Goal: Transaction & Acquisition: Purchase product/service

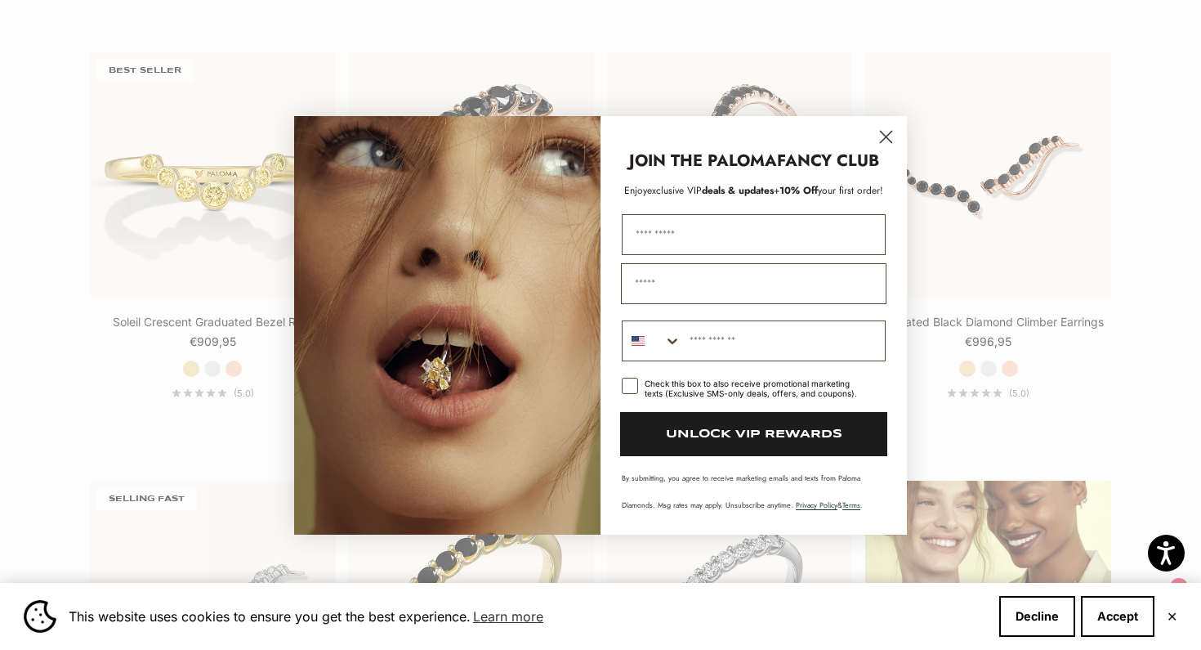
scroll to position [1798, 0]
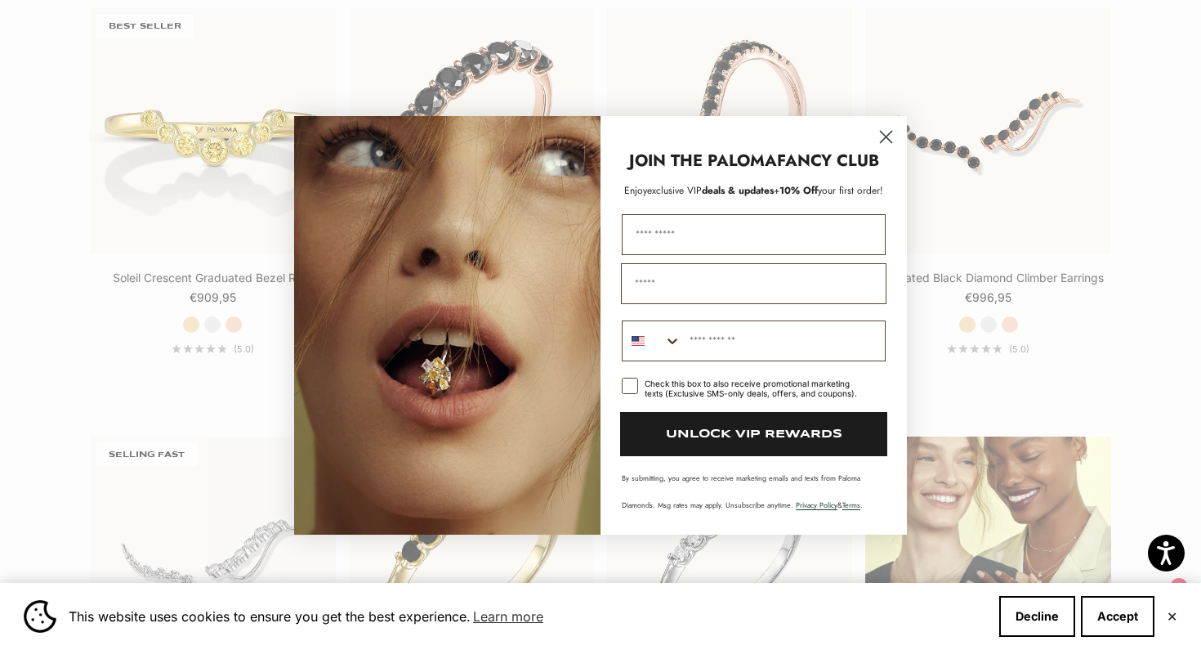
click at [887, 132] on circle "Close dialog" at bounding box center [886, 136] width 27 height 27
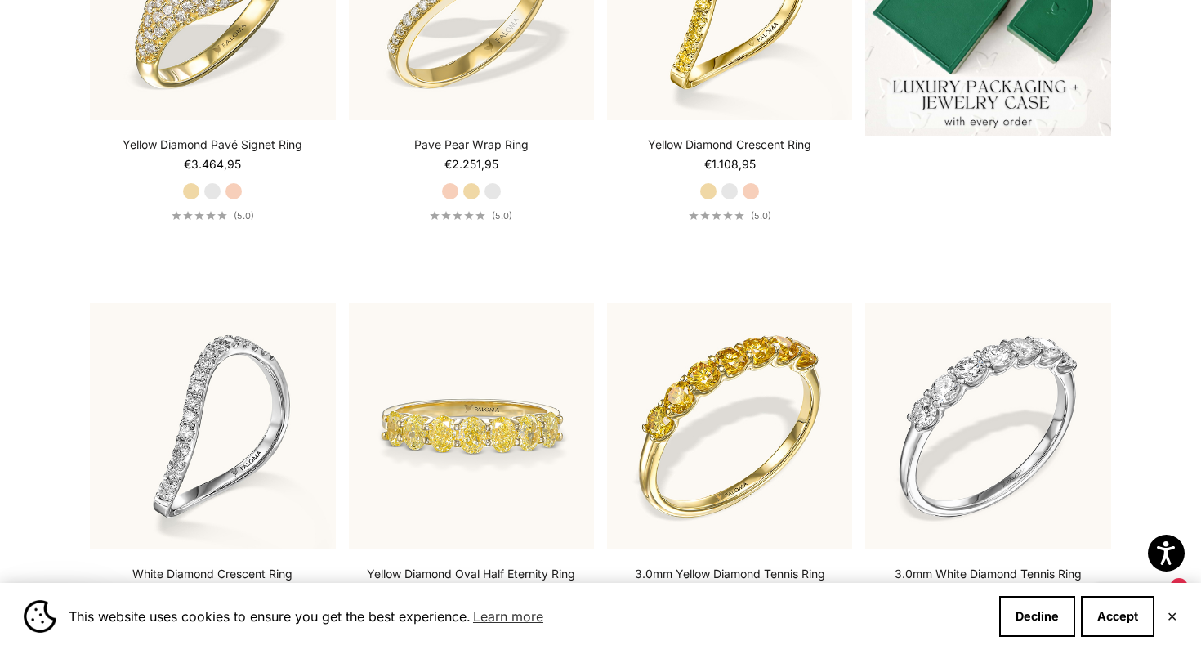
scroll to position [0, 0]
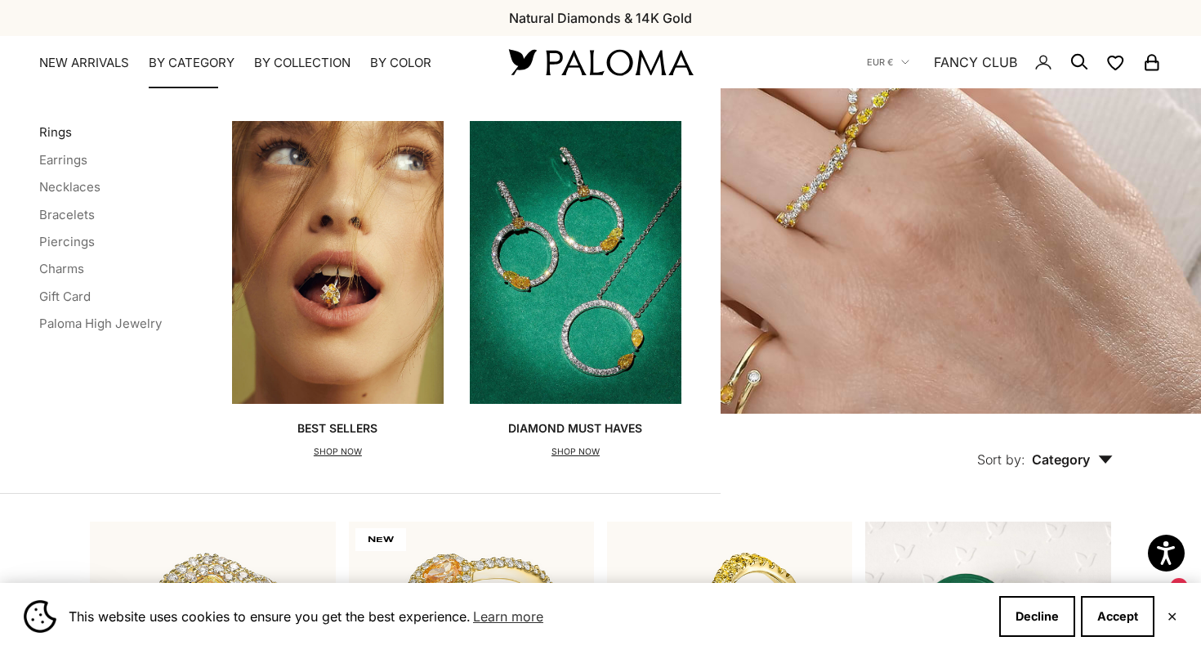
click at [52, 129] on link "Rings" at bounding box center [55, 132] width 33 height 16
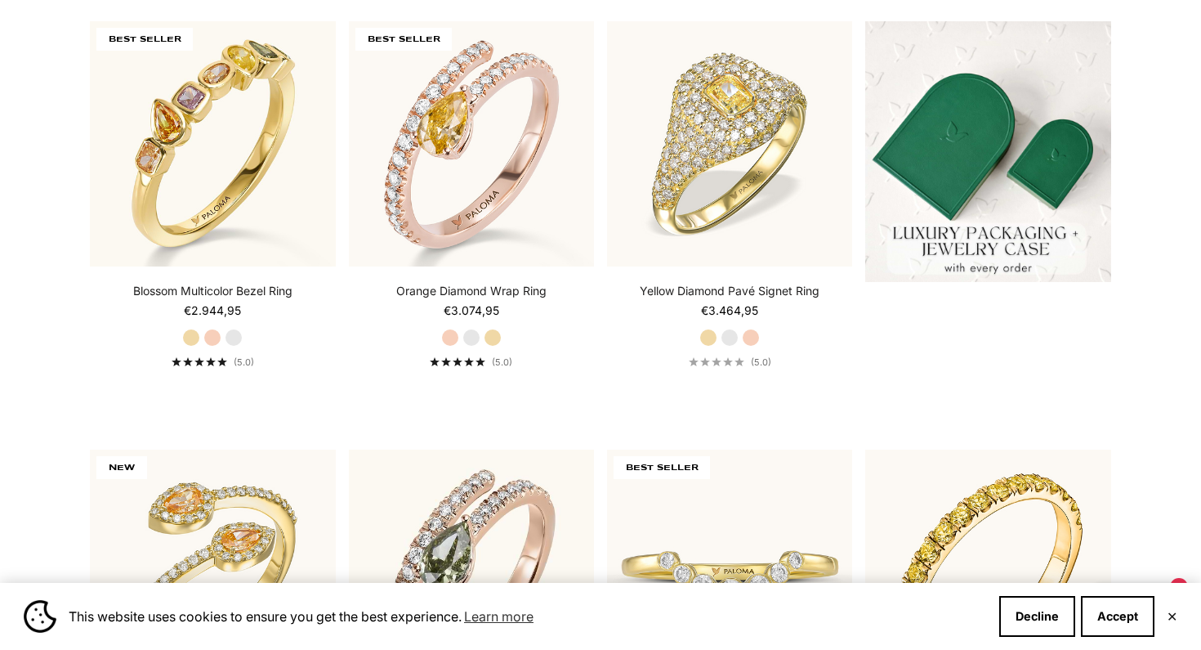
scroll to position [501, 0]
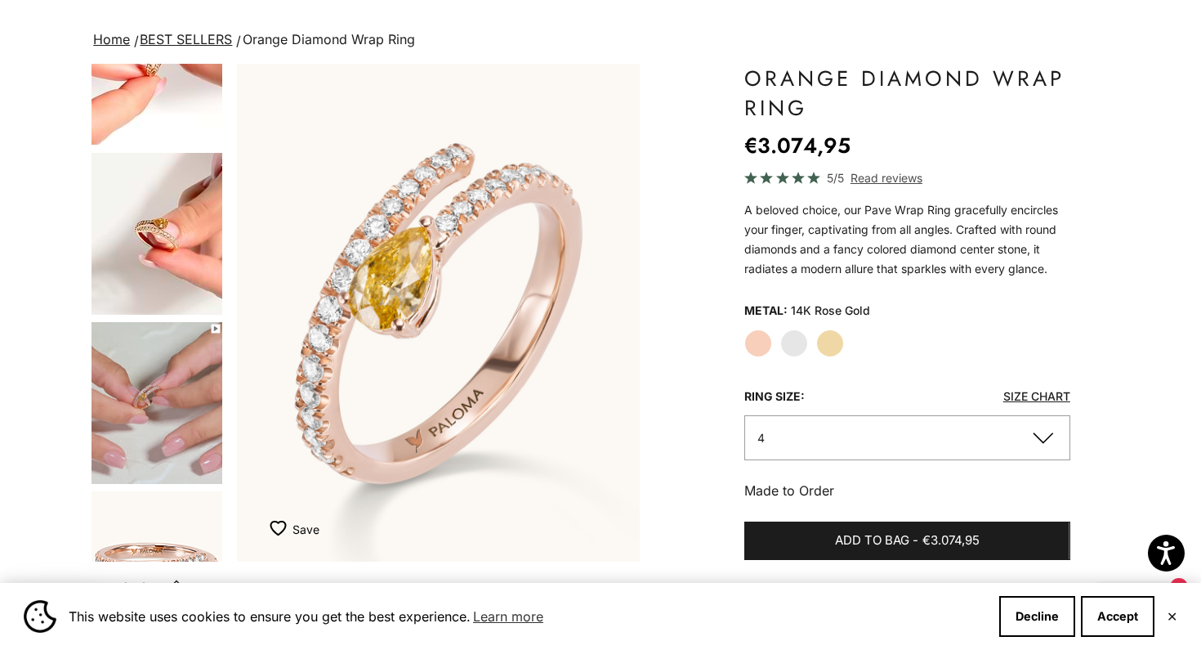
scroll to position [929, 0]
click at [155, 245] on img "Go to item 9" at bounding box center [157, 232] width 131 height 162
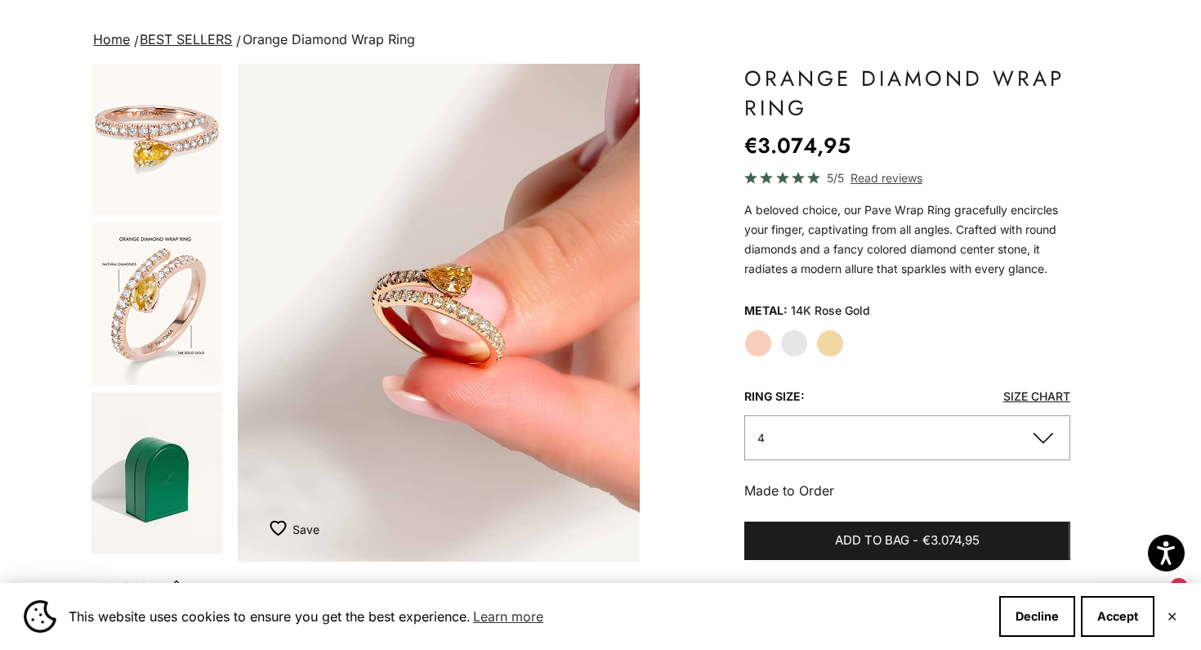
scroll to position [1367, 0]
click at [89, 293] on div "Home BEST SELLERS Orange Diamond Wrap Ring Zoom picture Save Add to wishlist" at bounding box center [600, 533] width 1201 height 1009
click at [133, 301] on img "Go to item 14" at bounding box center [157, 302] width 131 height 162
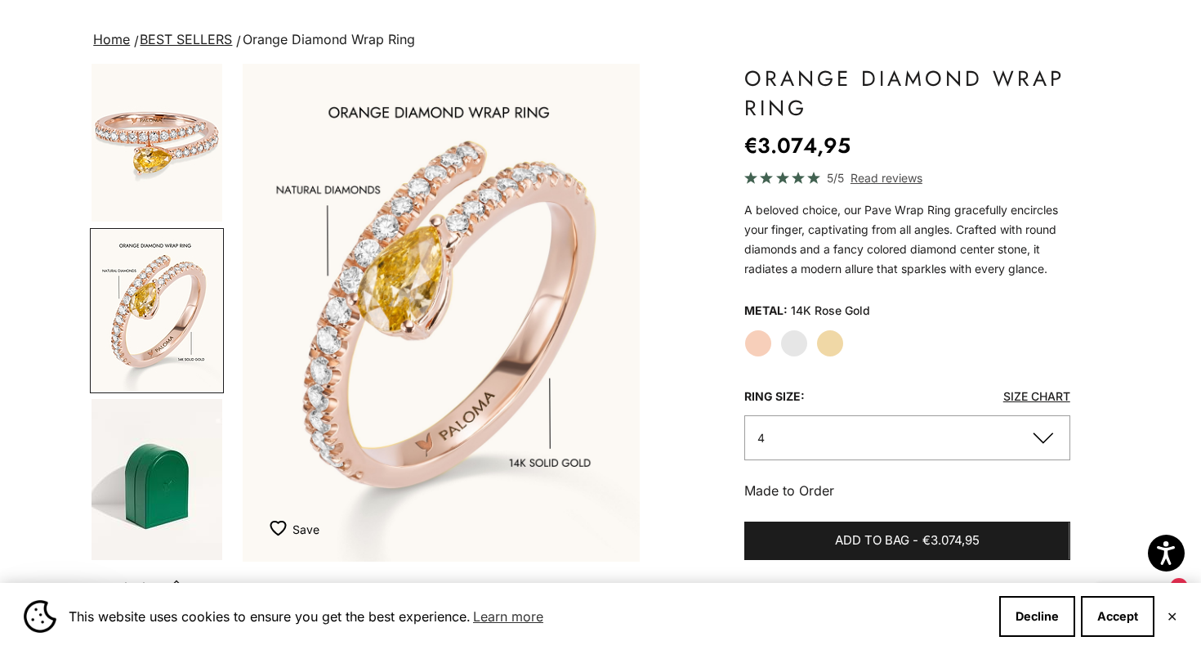
scroll to position [0, 3801]
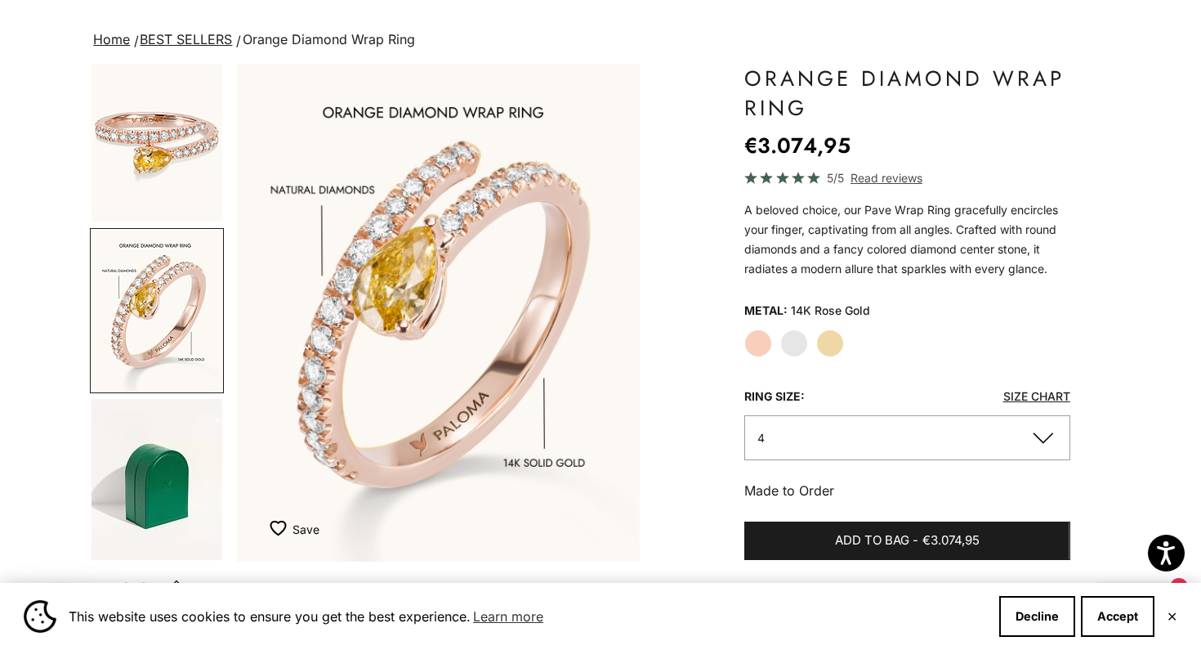
click at [163, 162] on img "Go to item 11" at bounding box center [157, 140] width 131 height 161
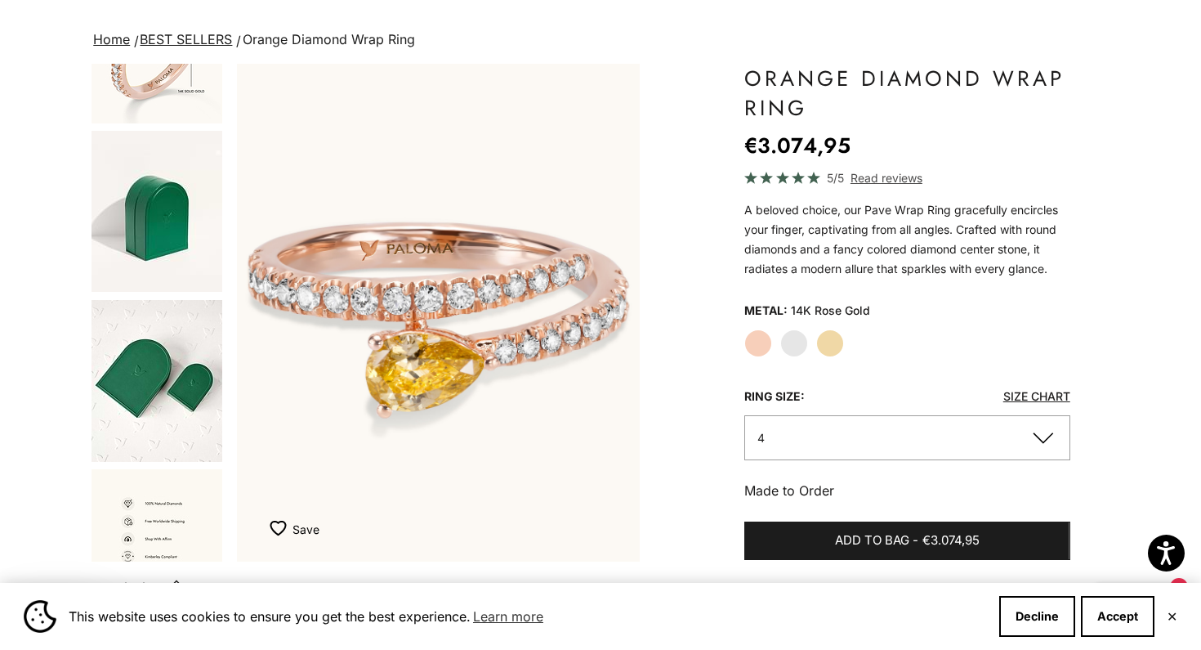
scroll to position [1877, 0]
